Goal: Check status: Check status

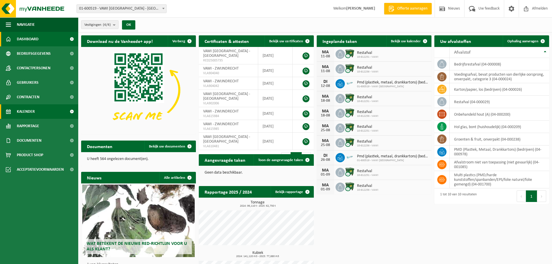
click at [35, 108] on link "Kalender" at bounding box center [39, 111] width 78 height 14
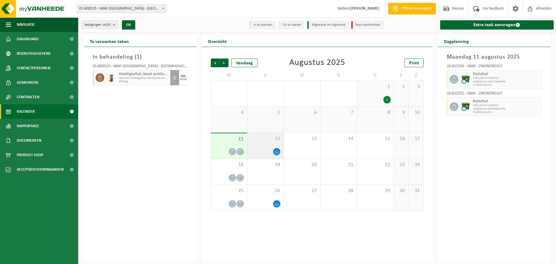
click at [278, 151] on icon at bounding box center [276, 151] width 5 height 5
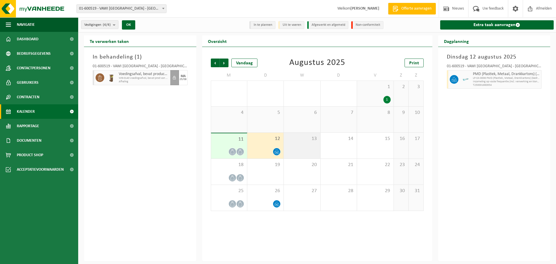
click at [314, 146] on div "13" at bounding box center [302, 146] width 36 height 26
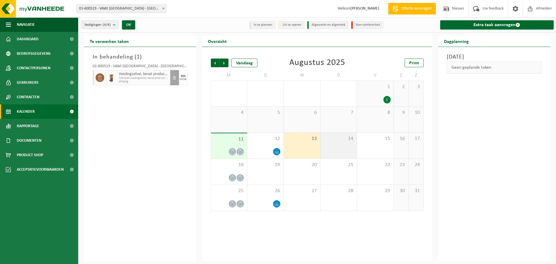
click at [338, 143] on div "14" at bounding box center [339, 146] width 36 height 26
click at [262, 26] on li "In te plannen" at bounding box center [262, 25] width 26 height 8
click at [121, 145] on div "In behandeling ( 1 ) 01-600519 - VAWI NV - [GEOGRAPHIC_DATA] Voedingsafval, bev…" at bounding box center [140, 154] width 112 height 214
click at [237, 149] on div at bounding box center [229, 152] width 30 height 8
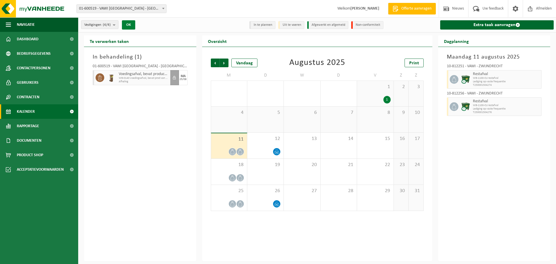
click at [129, 25] on button "OK" at bounding box center [128, 24] width 13 height 9
click at [291, 25] on li "Uit te voeren" at bounding box center [291, 25] width 26 height 8
click at [28, 110] on span "Kalender" at bounding box center [26, 111] width 18 height 14
click at [141, 78] on span "WB-0140 voedingsafval, bevat prod van dierl oorsprong, onve" at bounding box center [144, 77] width 50 height 3
click at [183, 78] on div "25/08" at bounding box center [183, 79] width 7 height 3
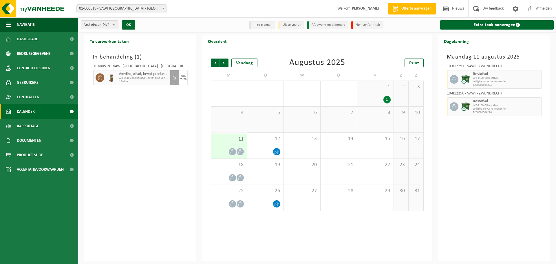
click at [133, 79] on span "WB-0140 voedingsafval, bevat prod van dierl oorsprong, onve" at bounding box center [144, 77] width 50 height 3
